Goal: Information Seeking & Learning: Learn about a topic

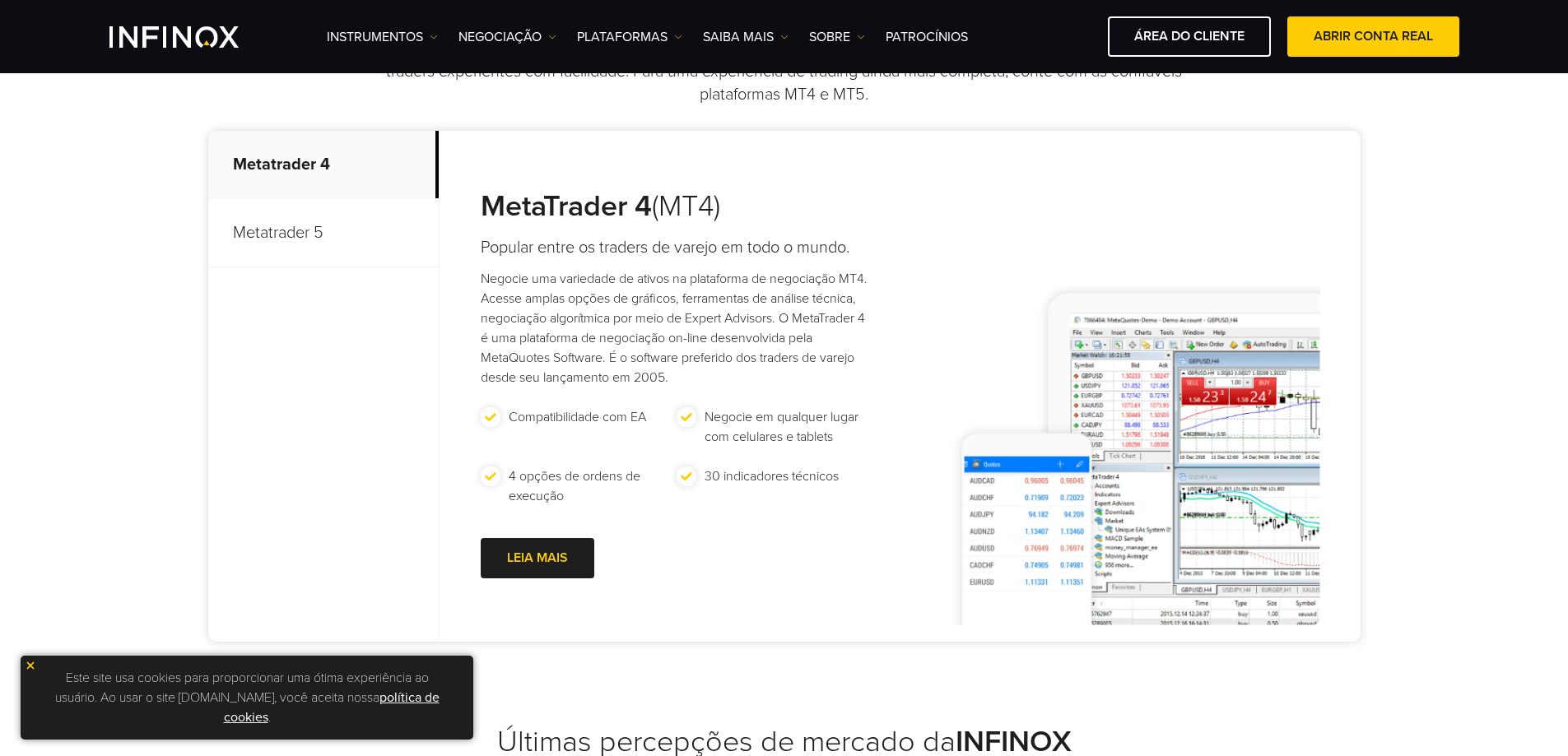
scroll to position [822, 0]
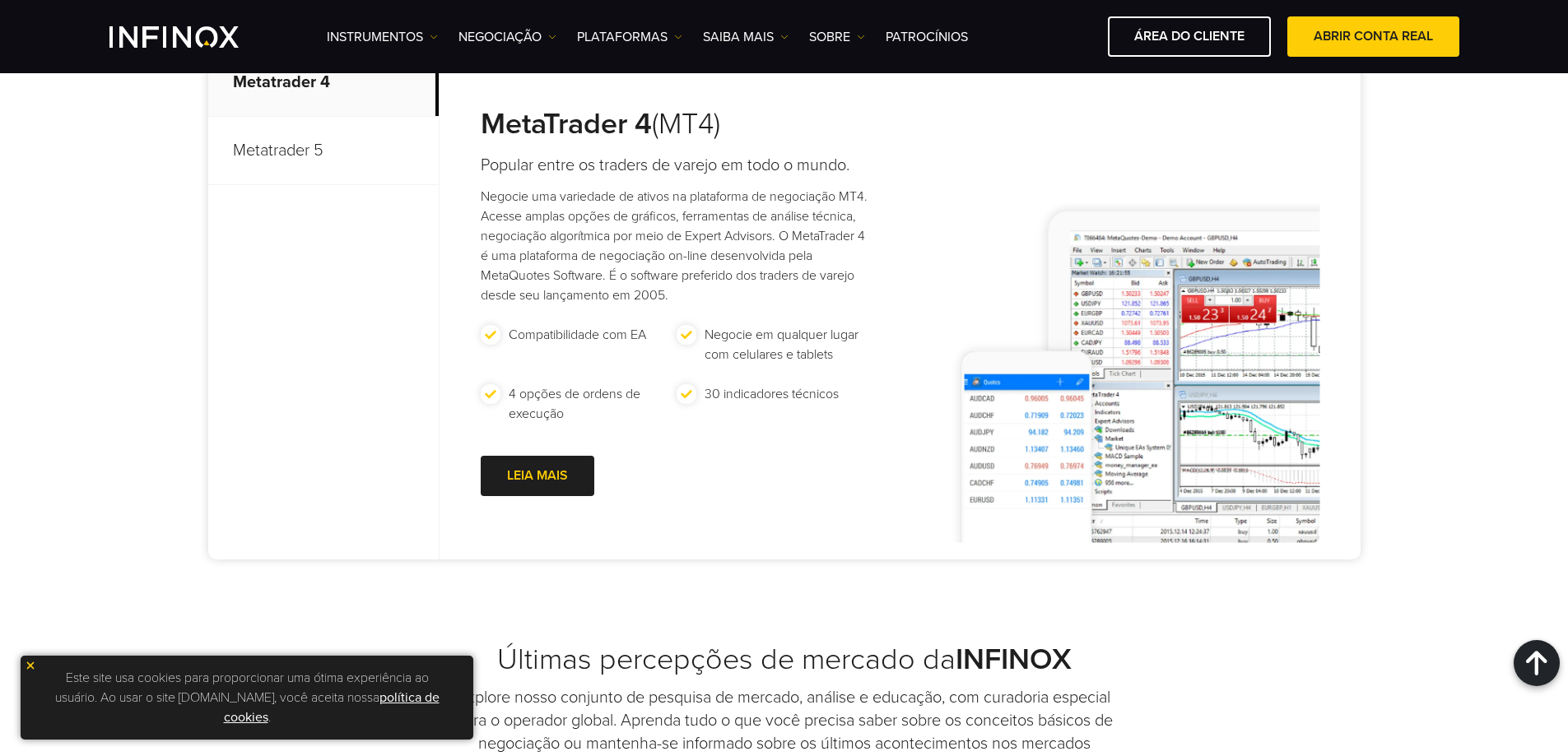
click at [28, 668] on img at bounding box center [30, 665] width 11 height 11
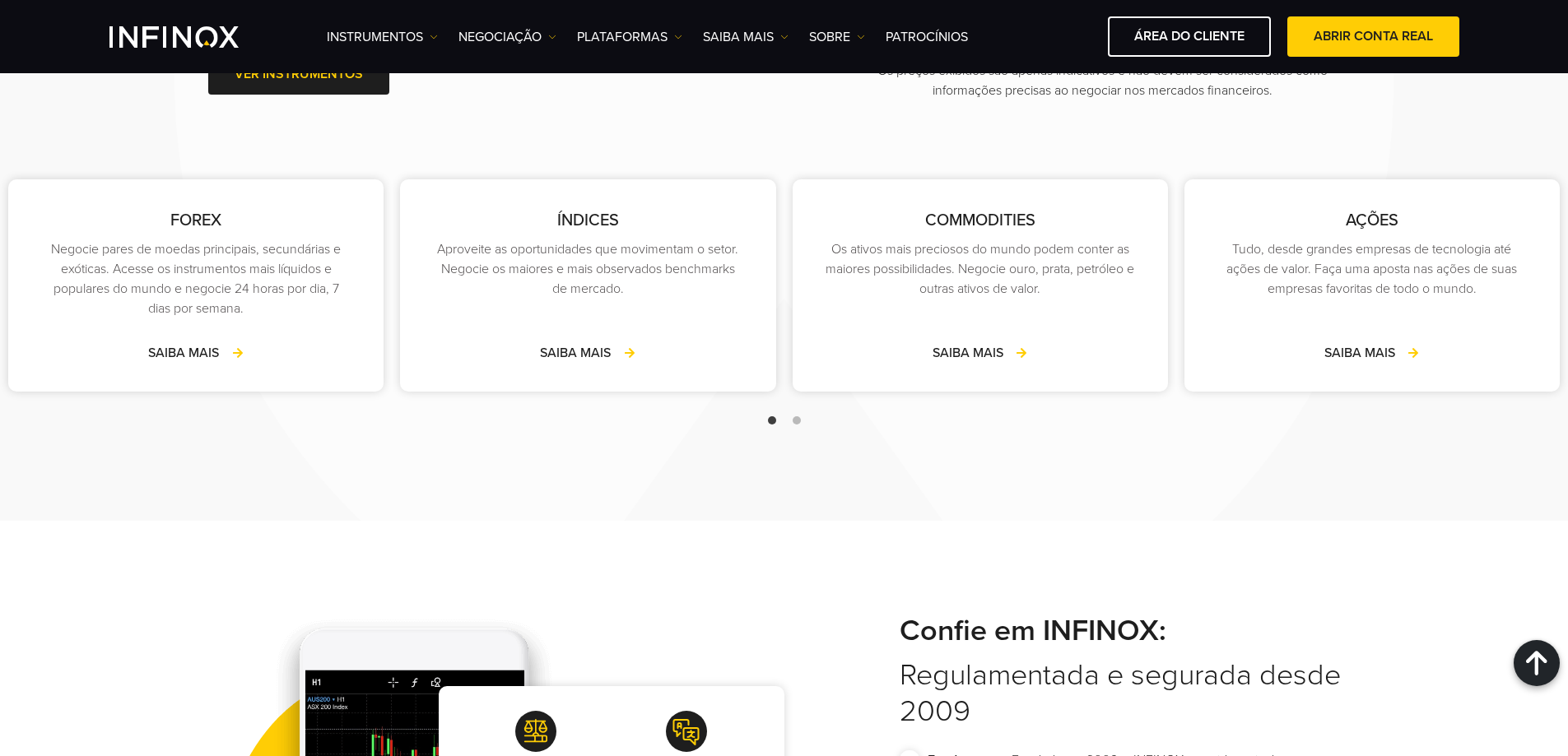
scroll to position [2468, 0]
click at [800, 420] on span "Go to slide 2" at bounding box center [797, 421] width 9 height 9
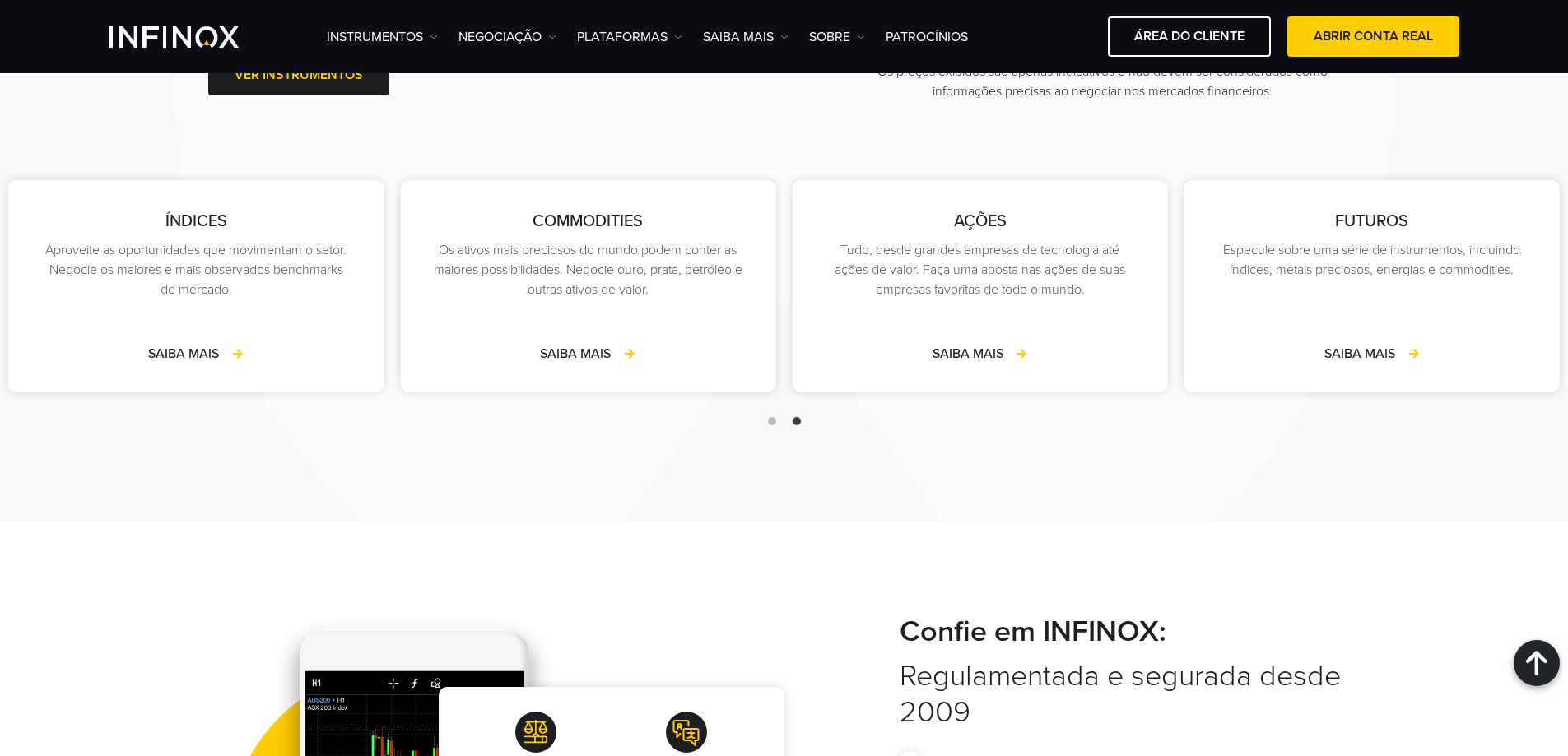
scroll to position [0, 0]
click at [1409, 263] on p "Especule sobre uma série de instrumentos, incluindo índices, metais preciosos, …" at bounding box center [1372, 260] width 309 height 40
click at [1391, 356] on link "SAIBA MAIS" at bounding box center [1372, 353] width 96 height 20
click at [1359, 352] on link "SAIBA MAIS" at bounding box center [1372, 353] width 96 height 20
click at [1370, 263] on p "Especule sobre uma série de instrumentos, incluindo índices, metais preciosos, …" at bounding box center [1372, 260] width 309 height 40
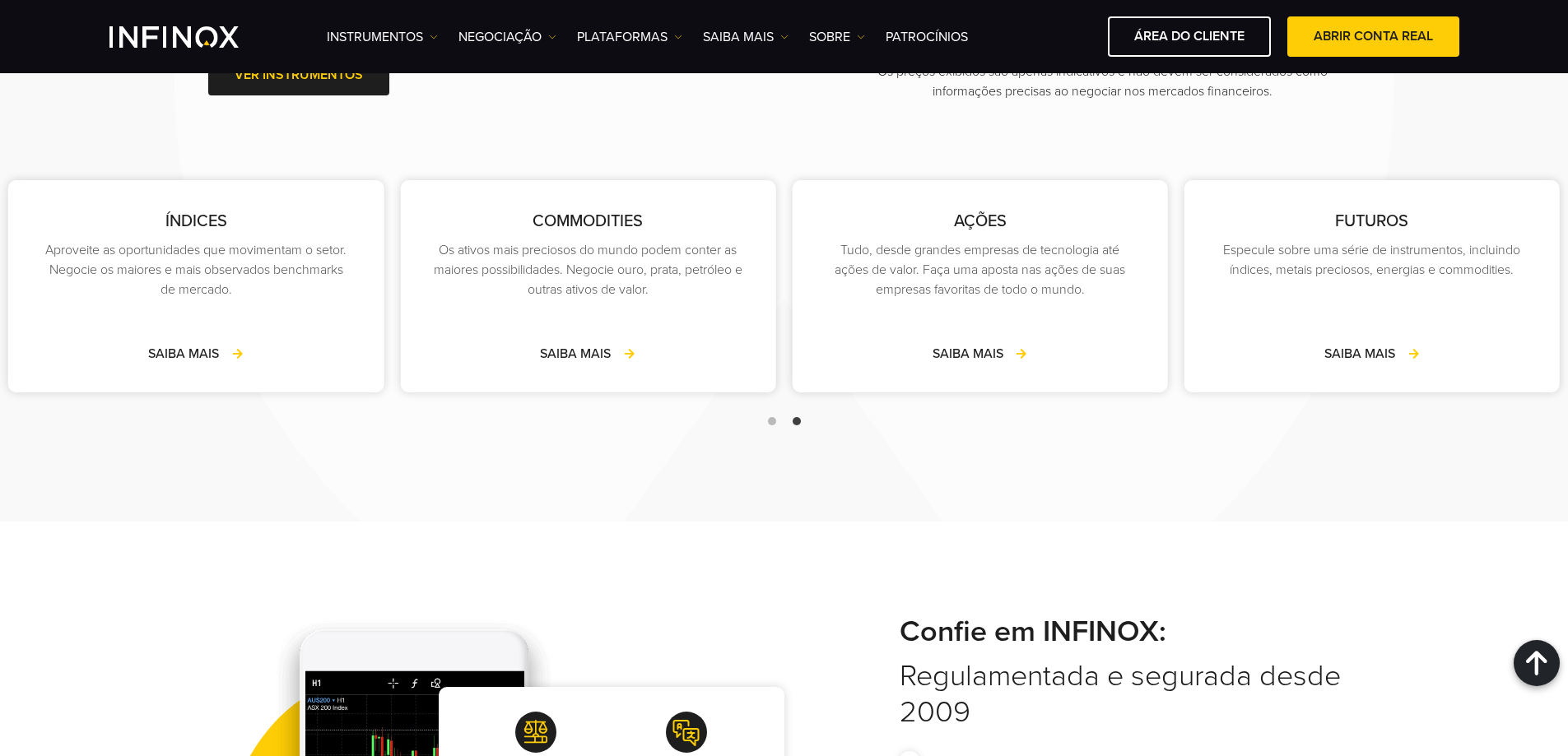
click at [1368, 187] on div "FUTUROS Especule sobre uma série de instrumentos, incluindo índices, metais pre…" at bounding box center [1372, 286] width 376 height 213
click at [1363, 203] on div "FUTUROS Especule sobre uma série de instrumentos, incluindo índices, metais pre…" at bounding box center [1372, 286] width 376 height 213
click at [1033, 252] on p "Tudo, desde grandes empresas de tecnologia até ações de valor. Faça uma aposta …" at bounding box center [980, 270] width 309 height 59
click at [1006, 324] on div "AÇÕES Tudo, desde grandes empresas de tecnologia até ações de valor. Faça uma a…" at bounding box center [980, 286] width 376 height 213
click at [986, 351] on link "SAIBA MAIS" at bounding box center [980, 353] width 96 height 20
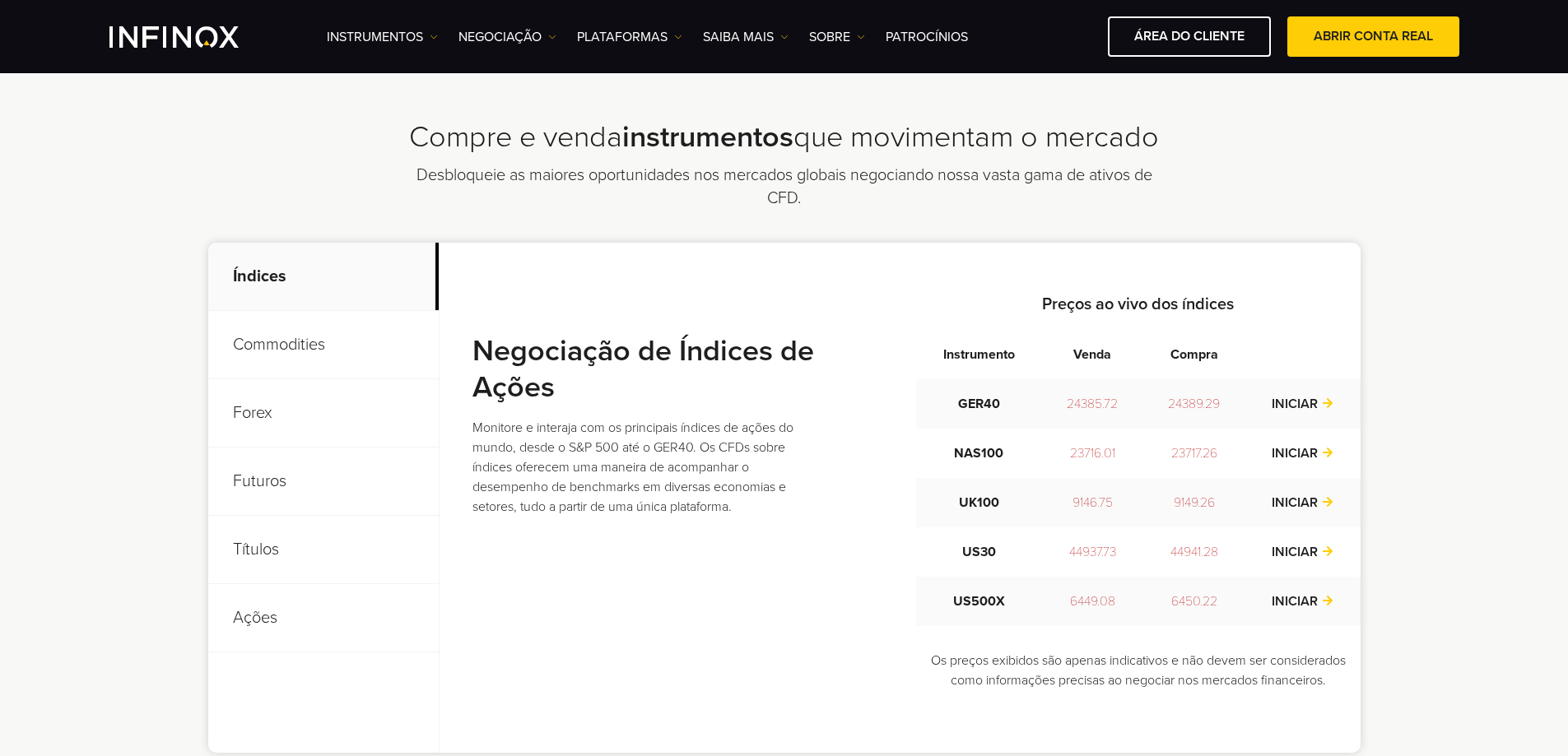
scroll to position [576, 0]
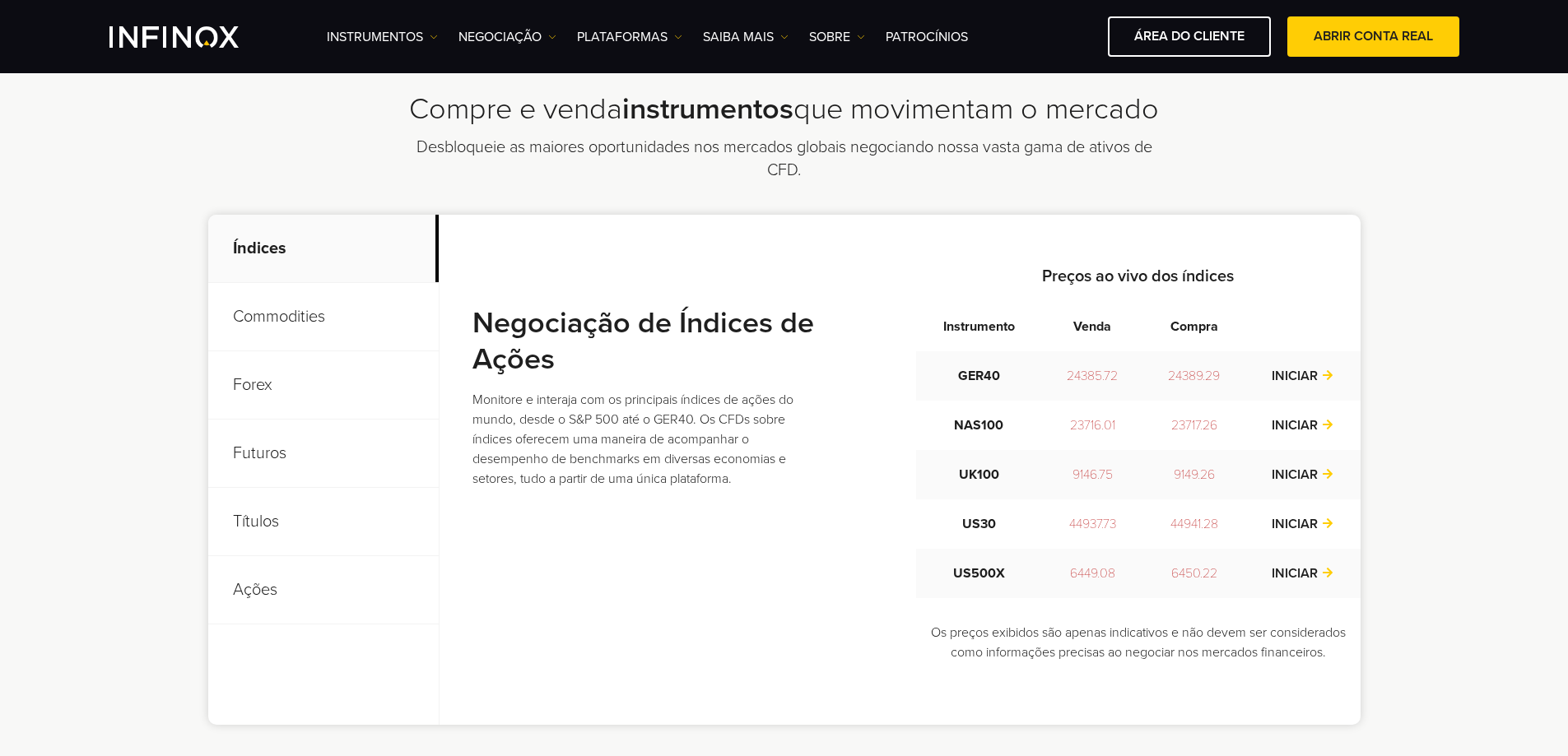
click at [318, 319] on p "Commodities" at bounding box center [324, 317] width 231 height 68
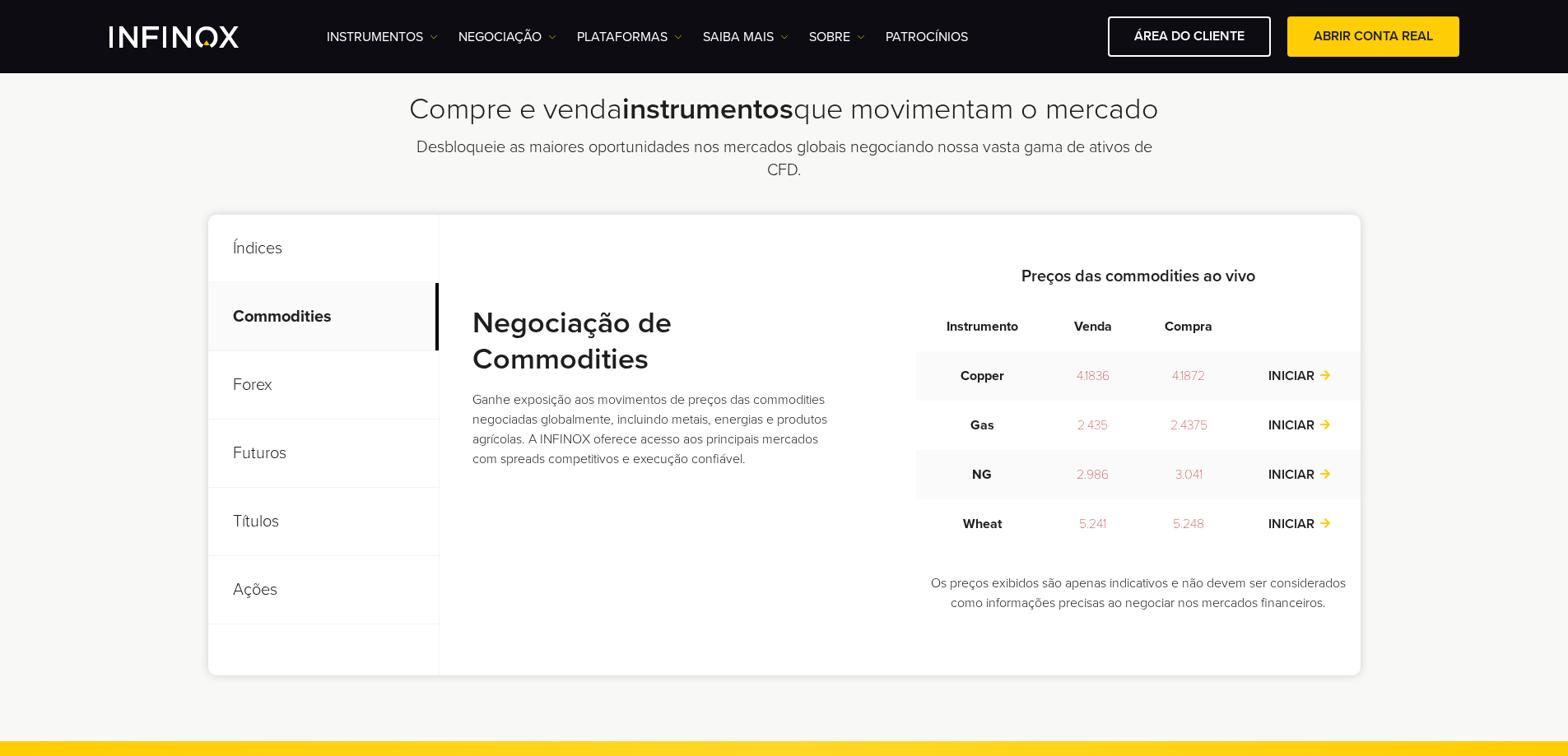
click at [298, 378] on p "Forex" at bounding box center [324, 385] width 231 height 68
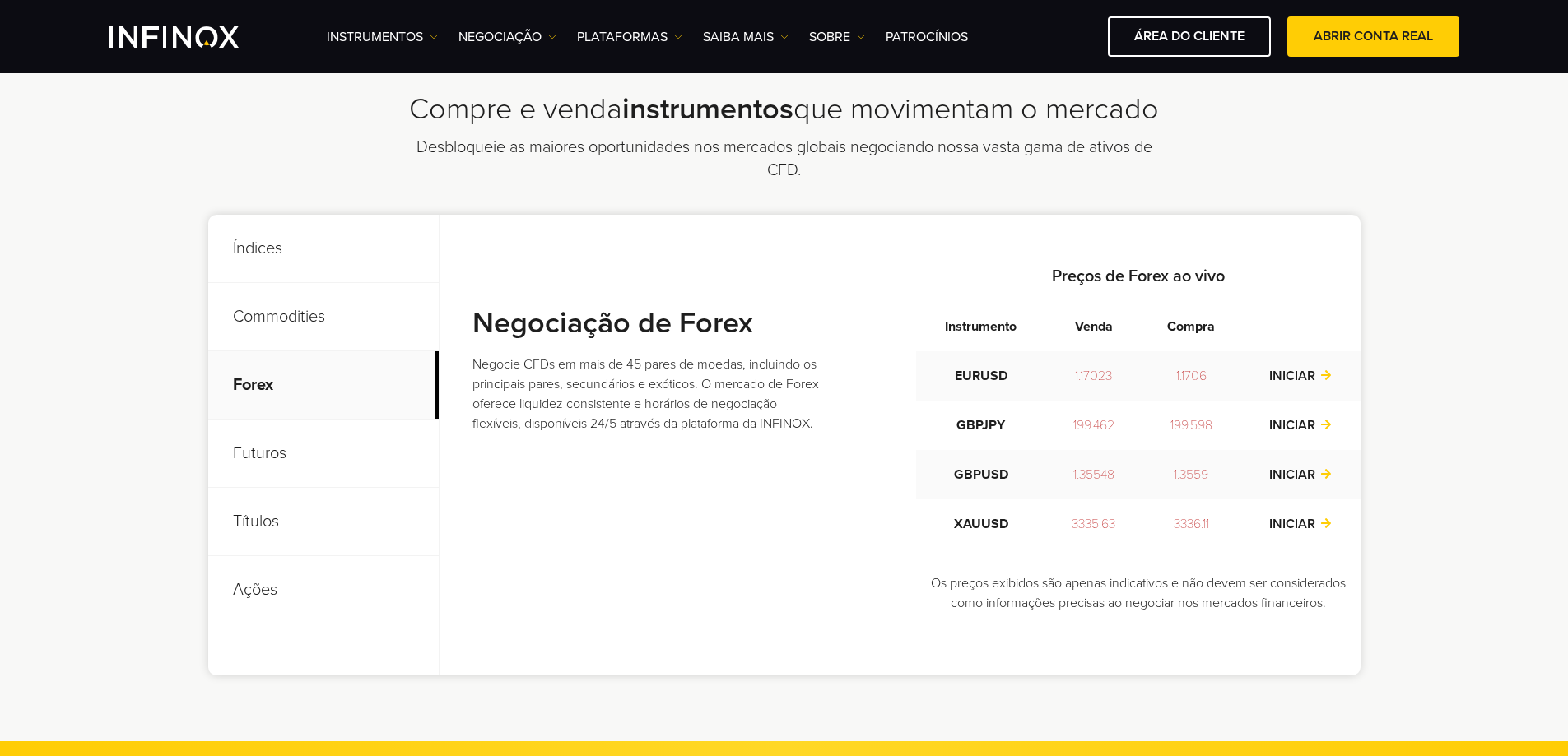
click at [282, 443] on p "Futuros" at bounding box center [324, 453] width 231 height 68
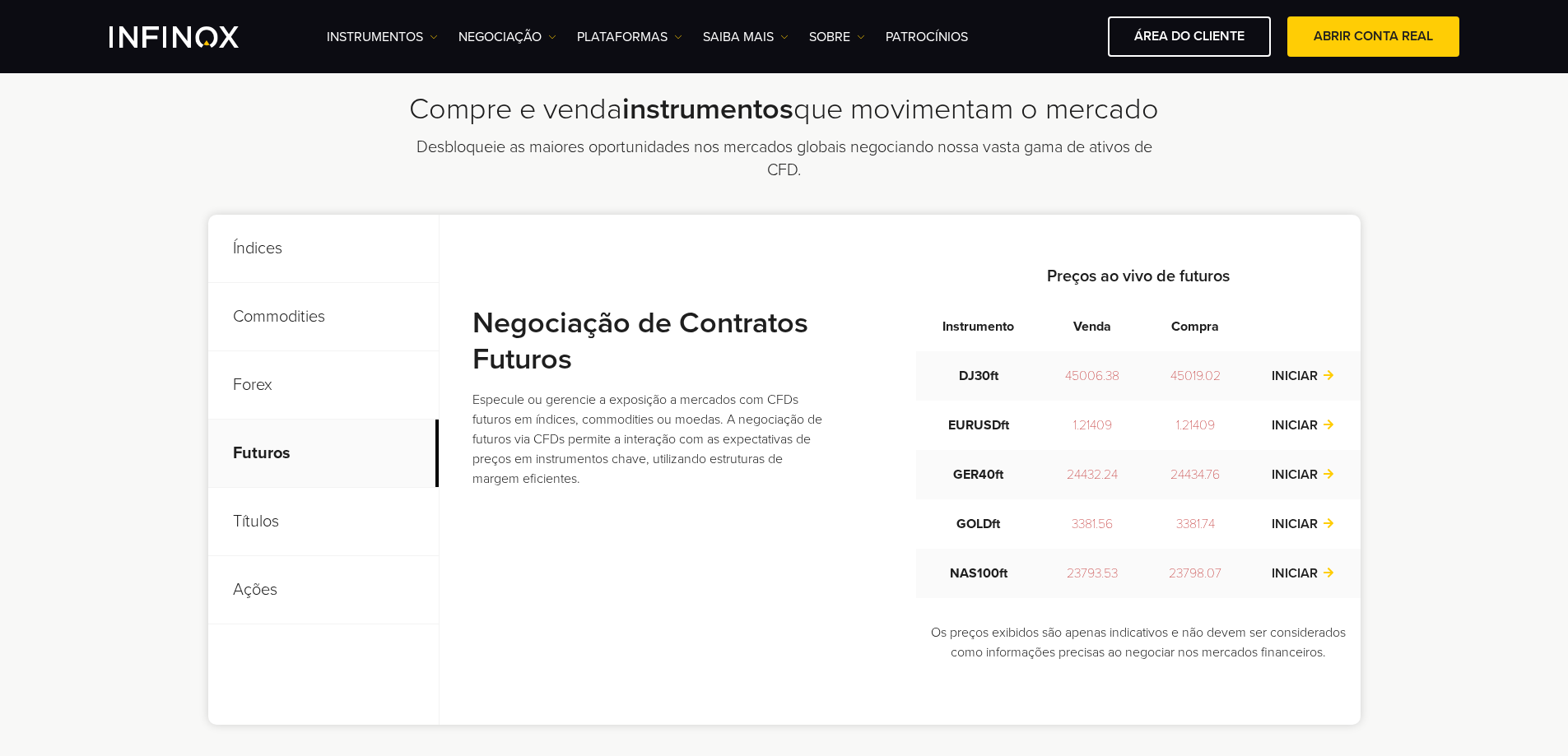
click at [284, 513] on p "Títulos" at bounding box center [324, 522] width 231 height 68
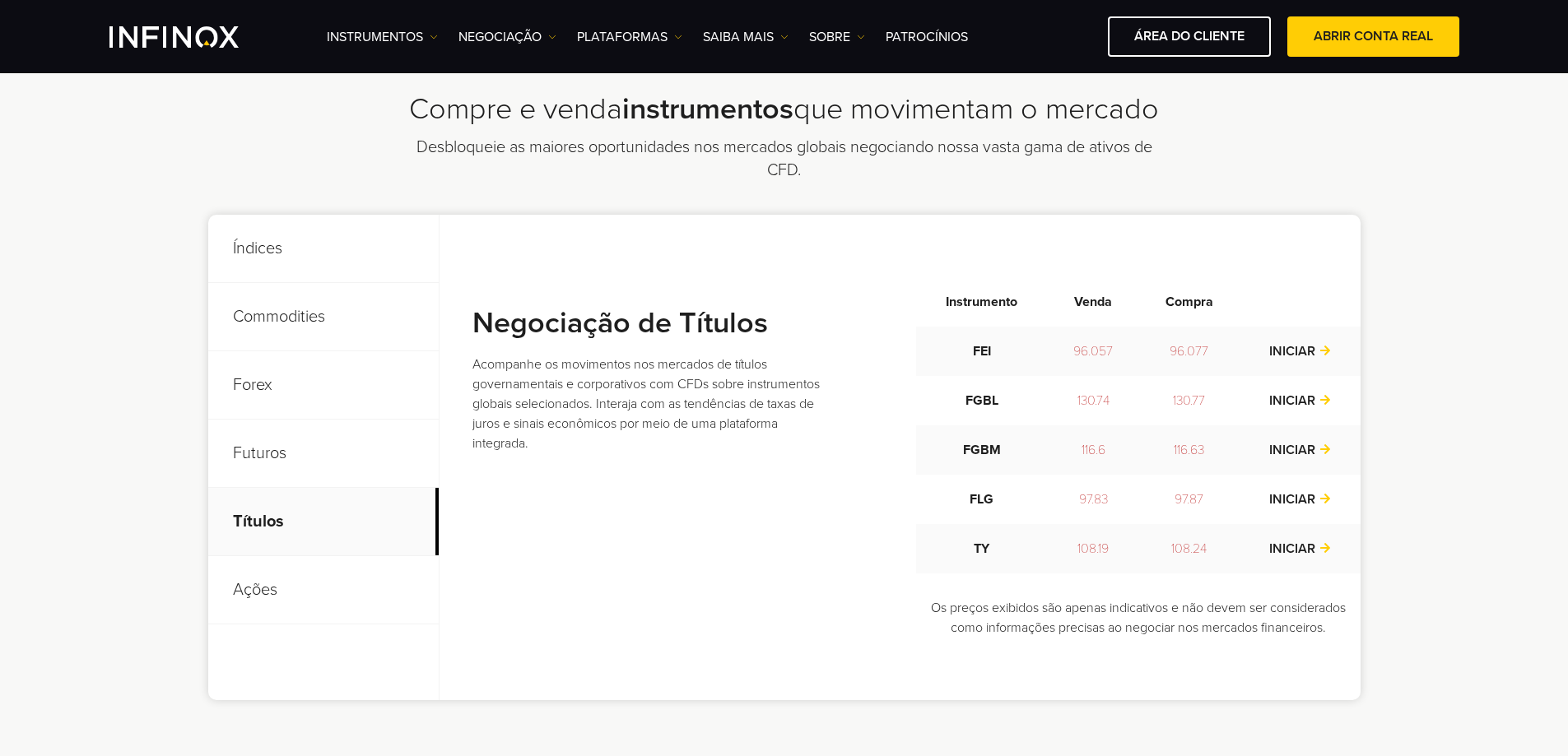
scroll to position [658, 0]
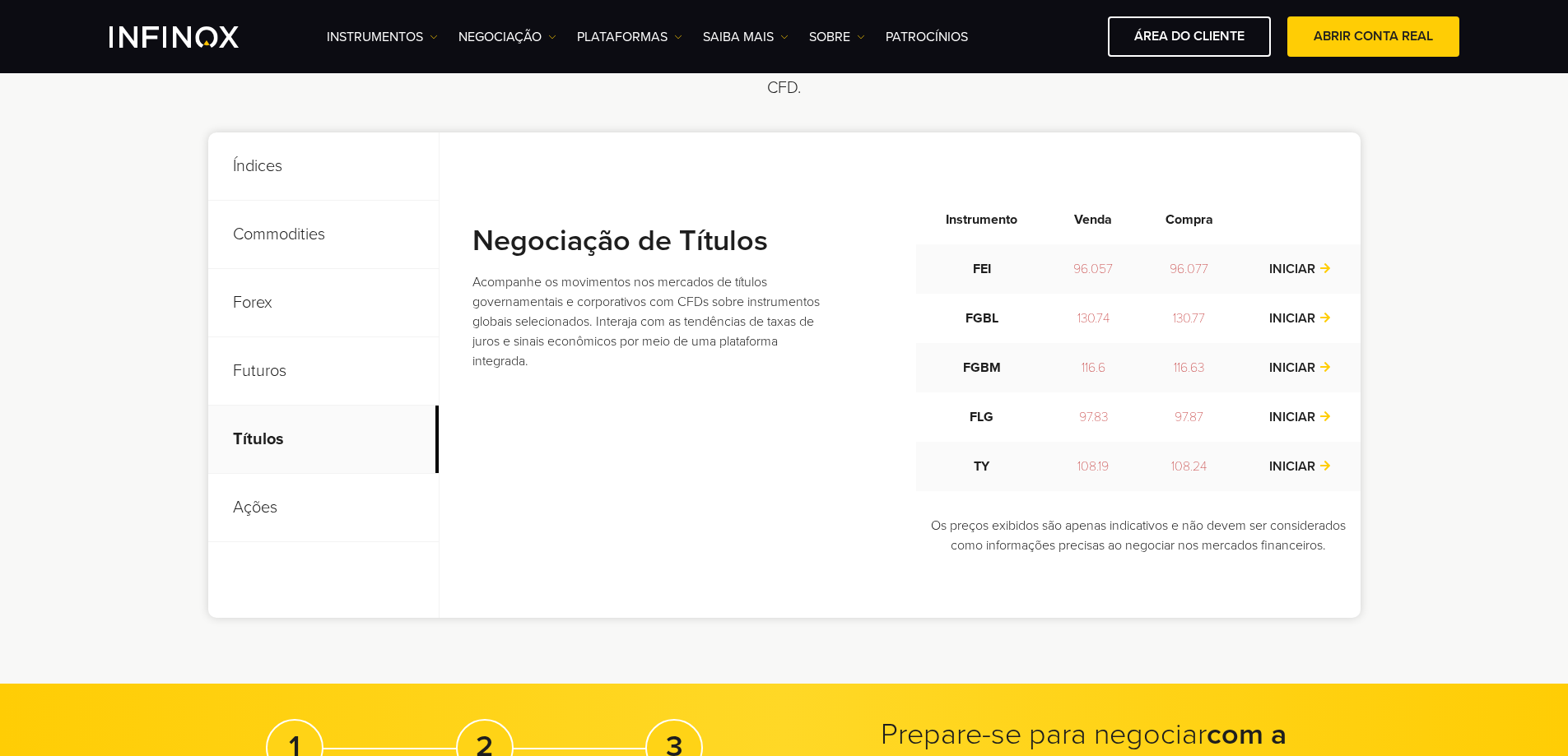
click at [268, 514] on p "Ações" at bounding box center [324, 507] width 231 height 68
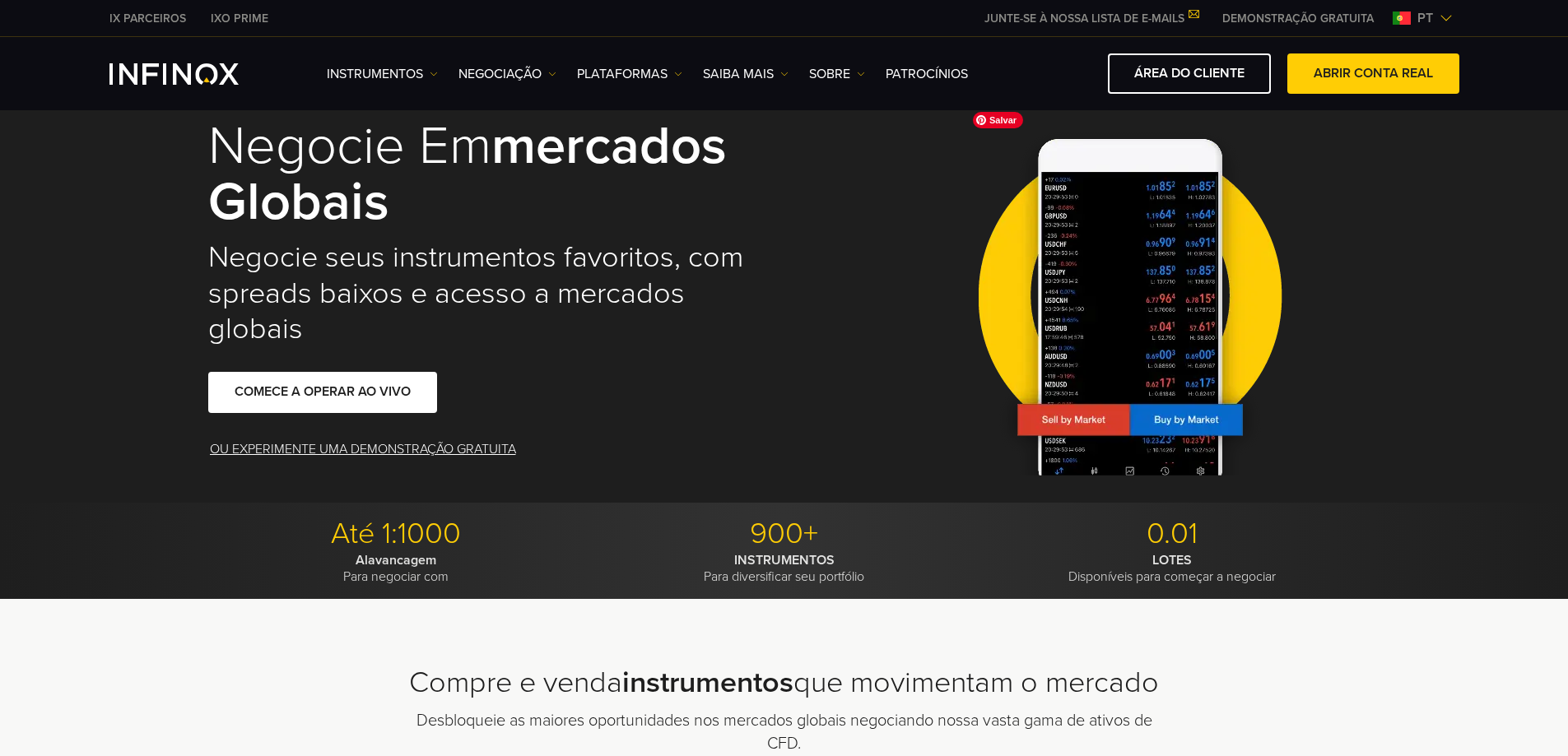
scroll to position [0, 0]
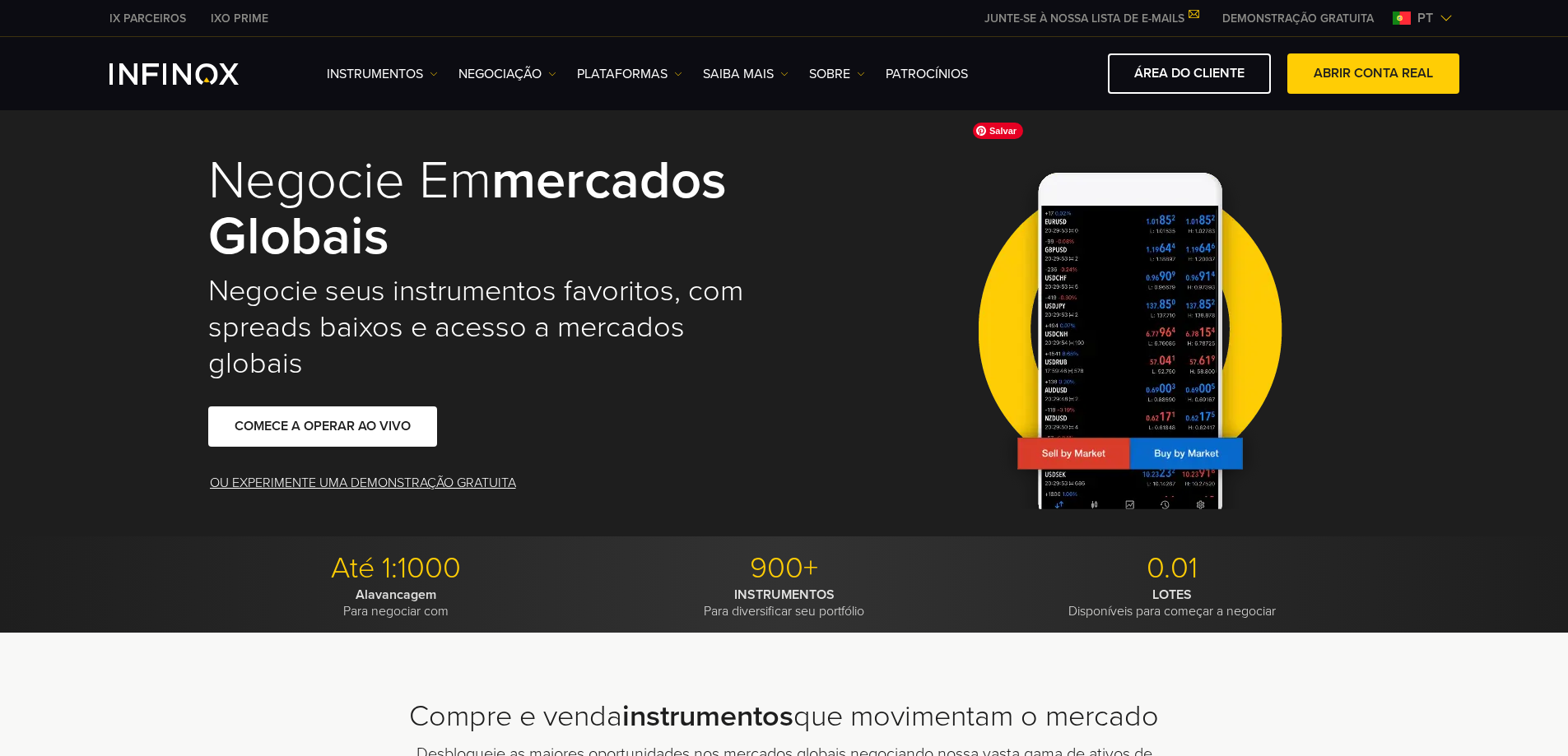
click at [1136, 336] on img at bounding box center [1130, 327] width 331 height 364
click at [381, 67] on link "Instrumentos" at bounding box center [382, 74] width 111 height 20
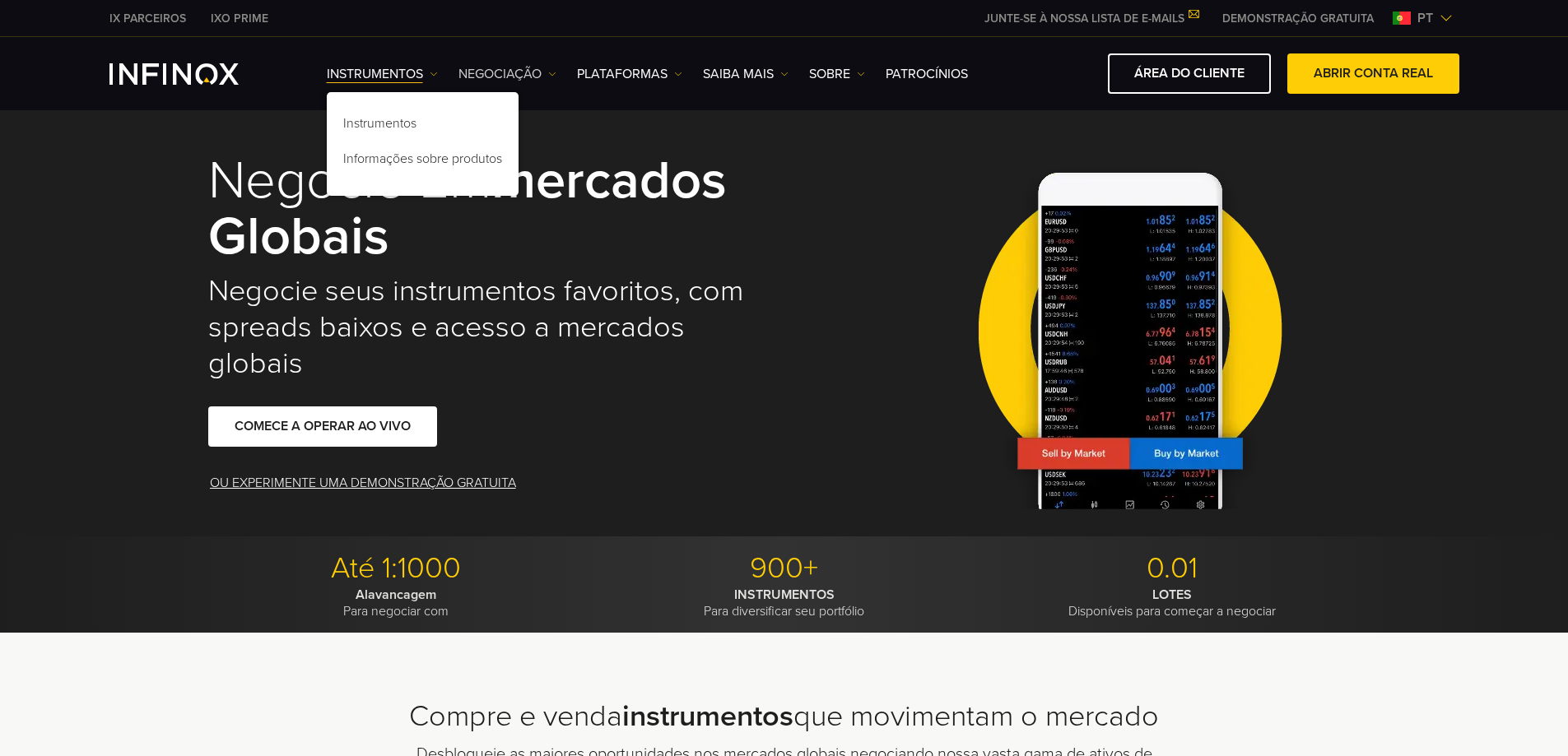
click at [472, 68] on link "NEGOCIAÇÃO" at bounding box center [507, 74] width 98 height 20
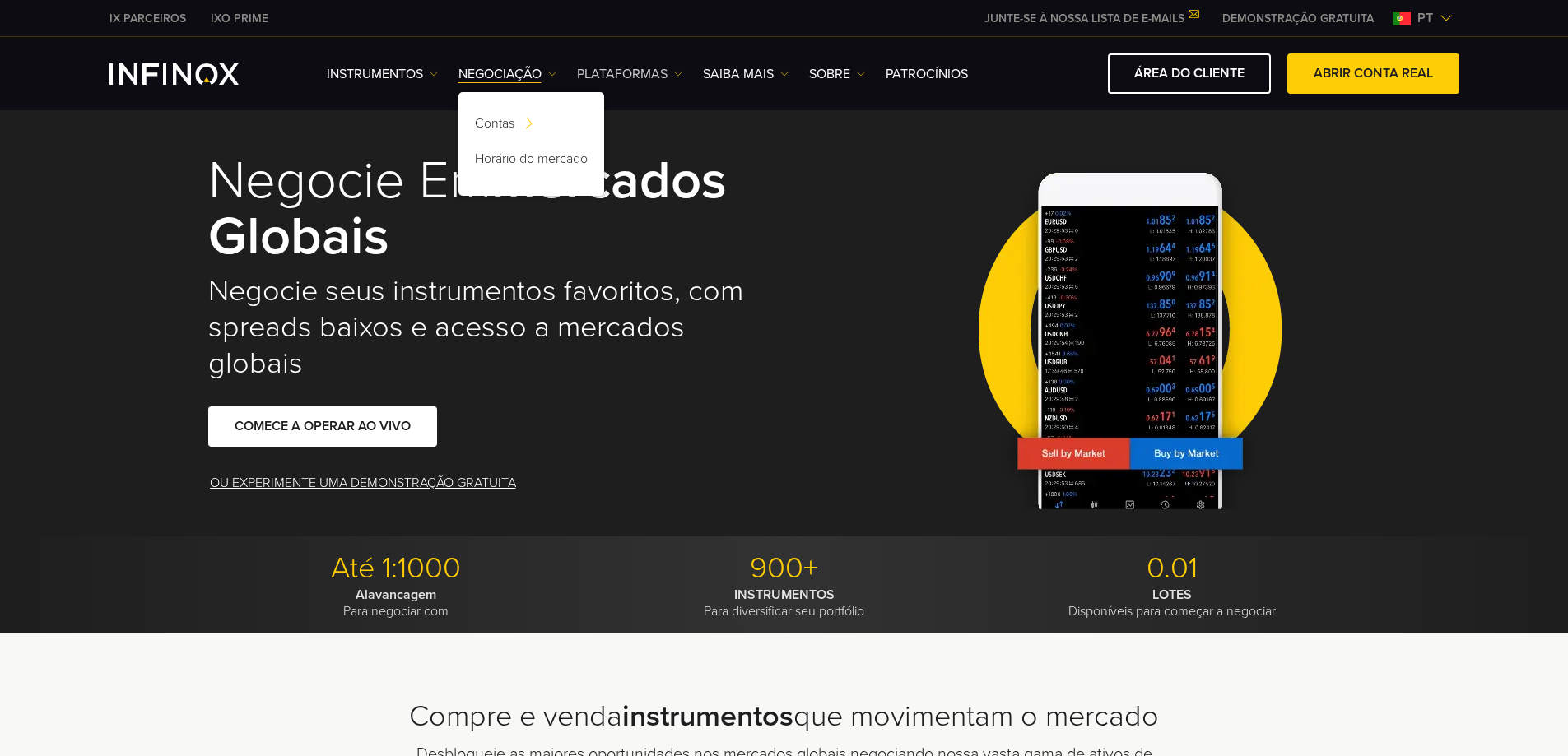
click at [656, 68] on link "PLATAFORMAS" at bounding box center [630, 74] width 105 height 20
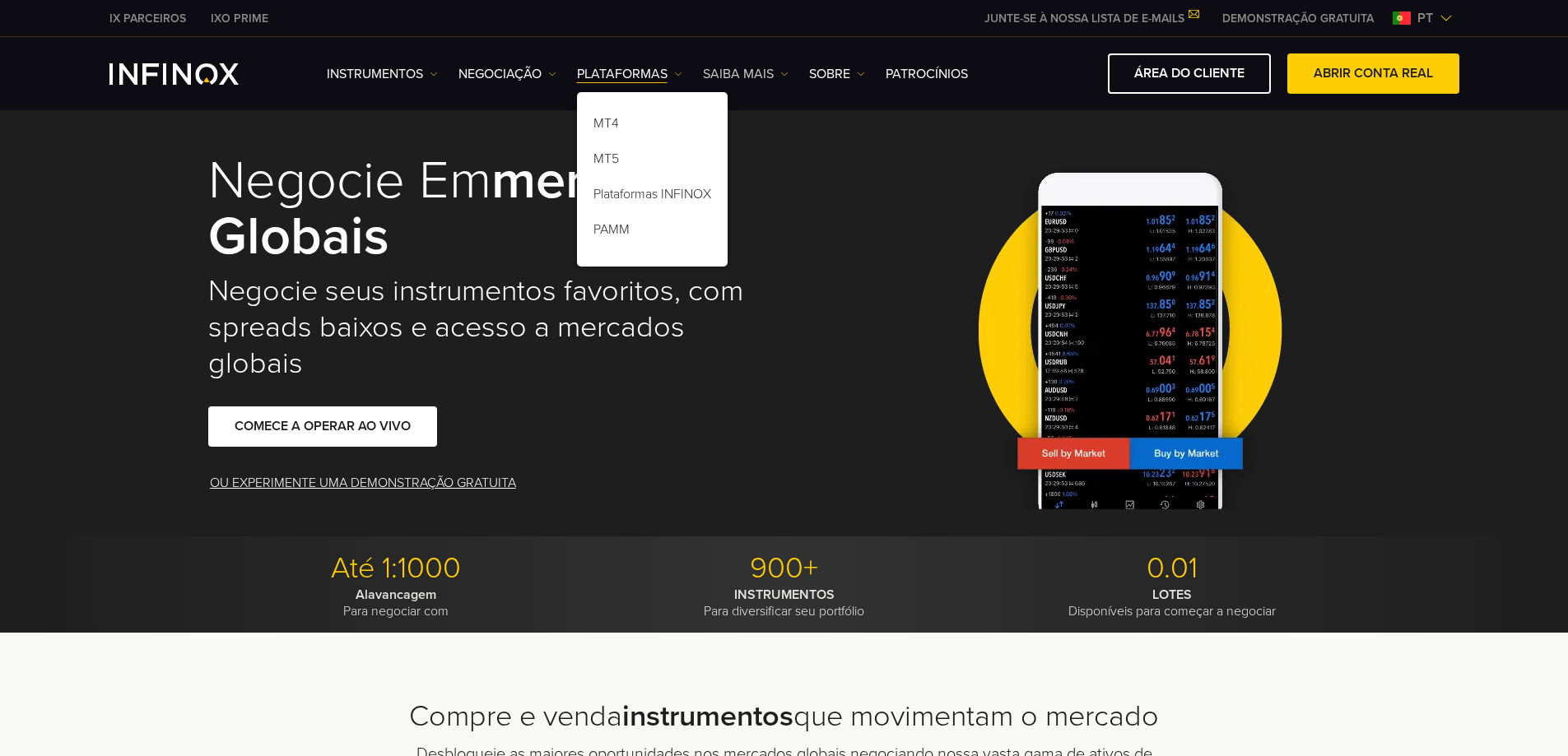
click at [744, 65] on link "Saiba mais" at bounding box center [745, 74] width 85 height 20
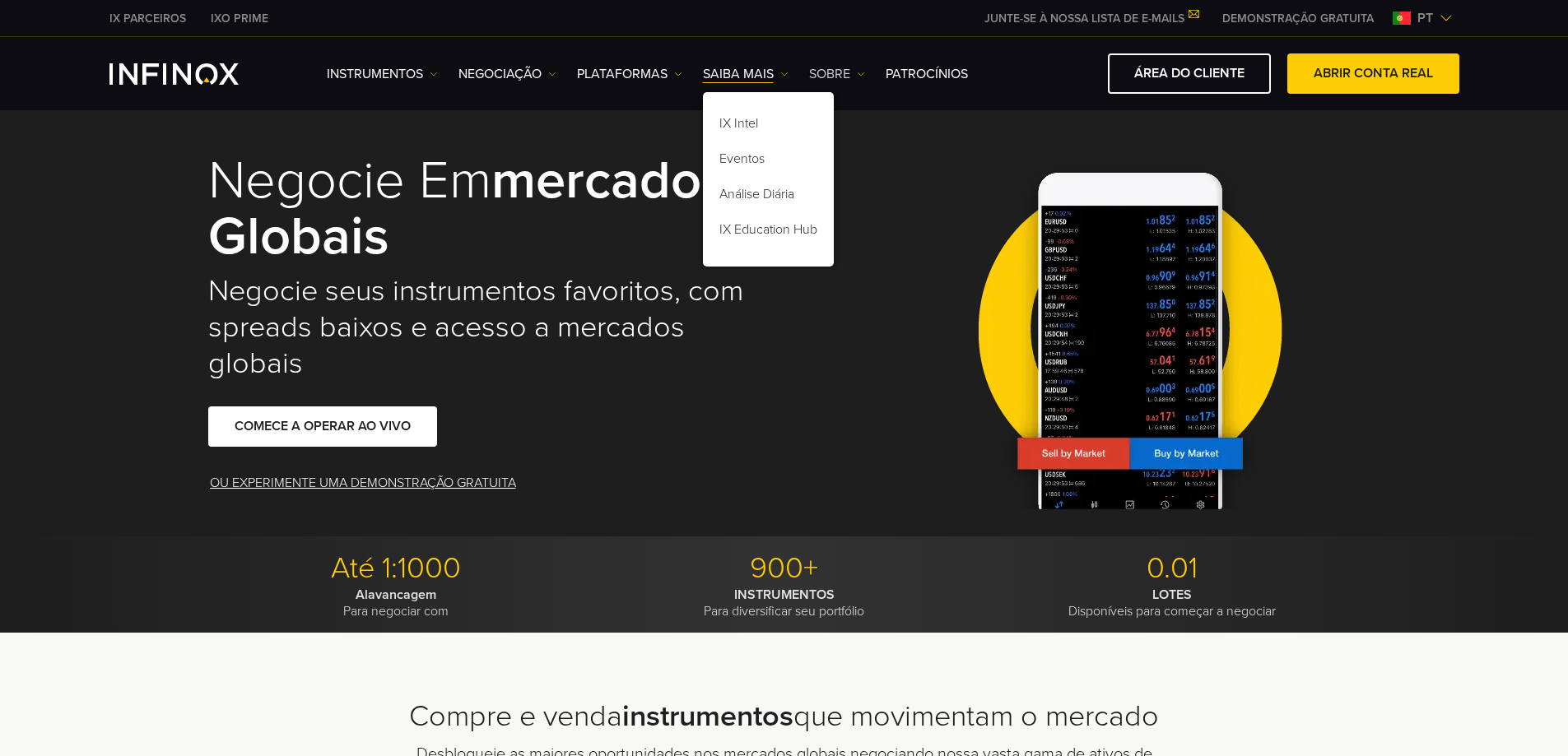
click at [835, 65] on link "SOBRE" at bounding box center [837, 74] width 56 height 20
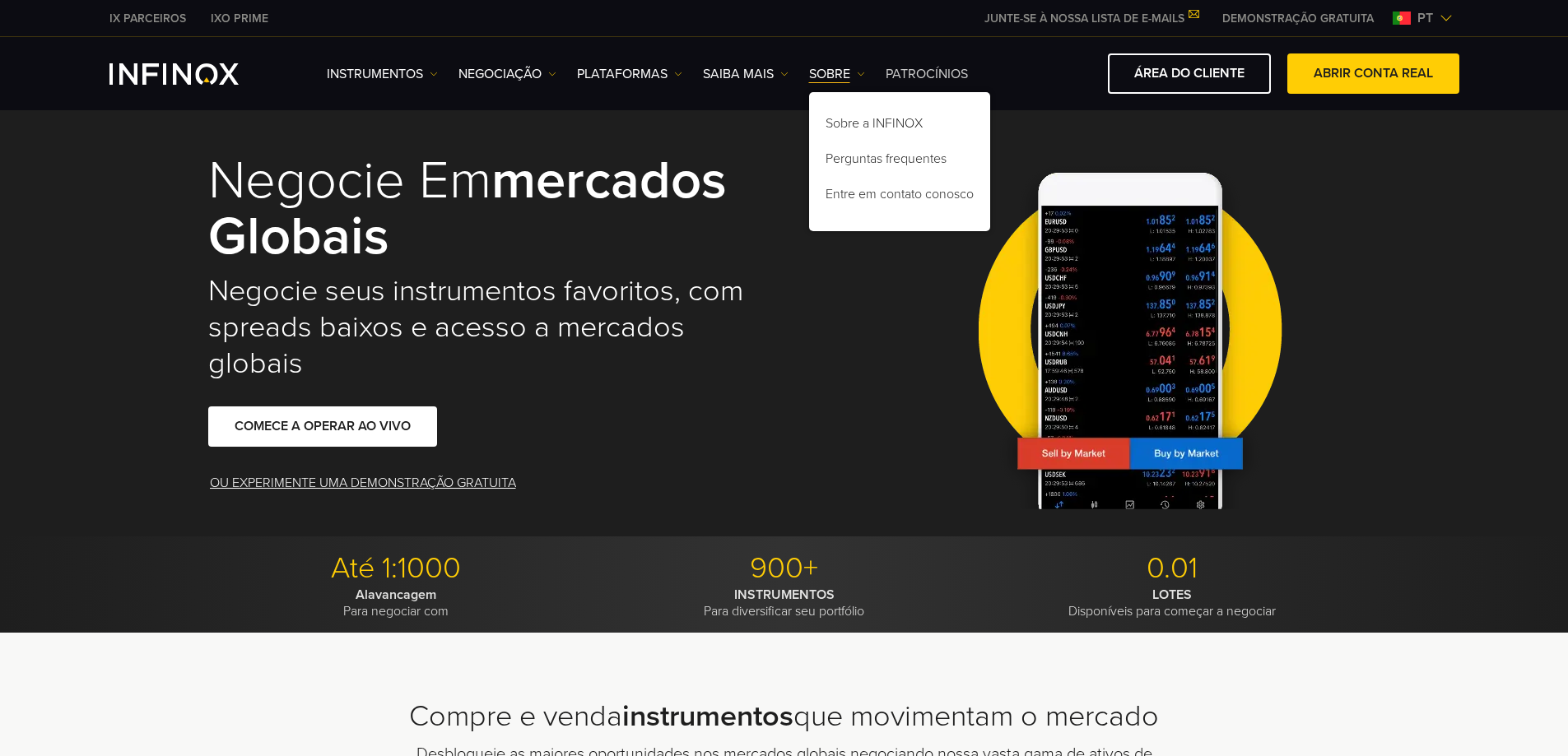
click at [911, 75] on link "Patrocínios" at bounding box center [927, 74] width 83 height 20
